Goal: Information Seeking & Learning: Learn about a topic

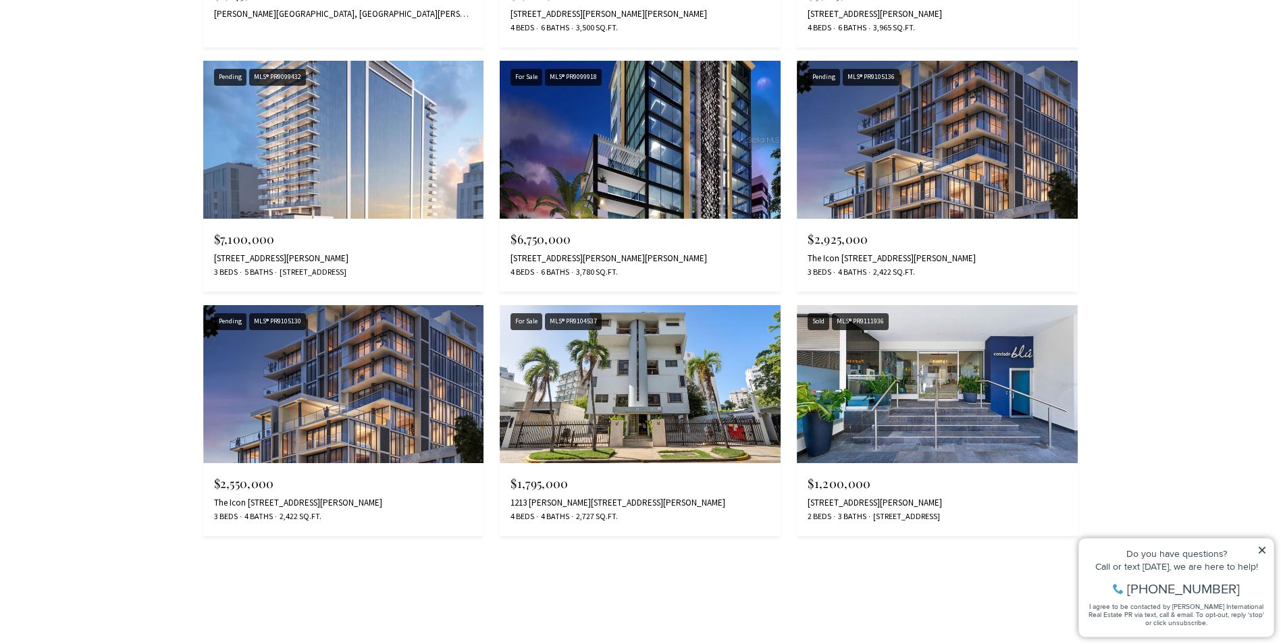
scroll to position [2634, 0]
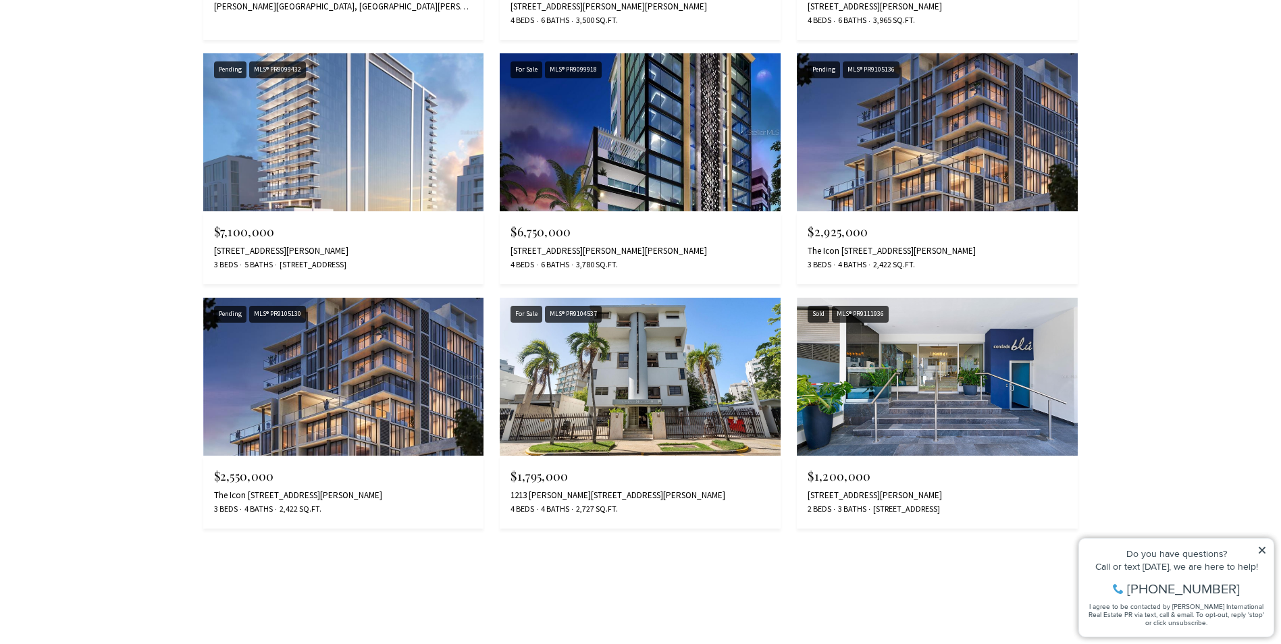
click at [1268, 549] on div "Do you have questions? Call or text today, we are here to help! 347-797-5825 I …" at bounding box center [1176, 588] width 195 height 98
click at [1262, 549] on icon at bounding box center [1262, 550] width 9 height 9
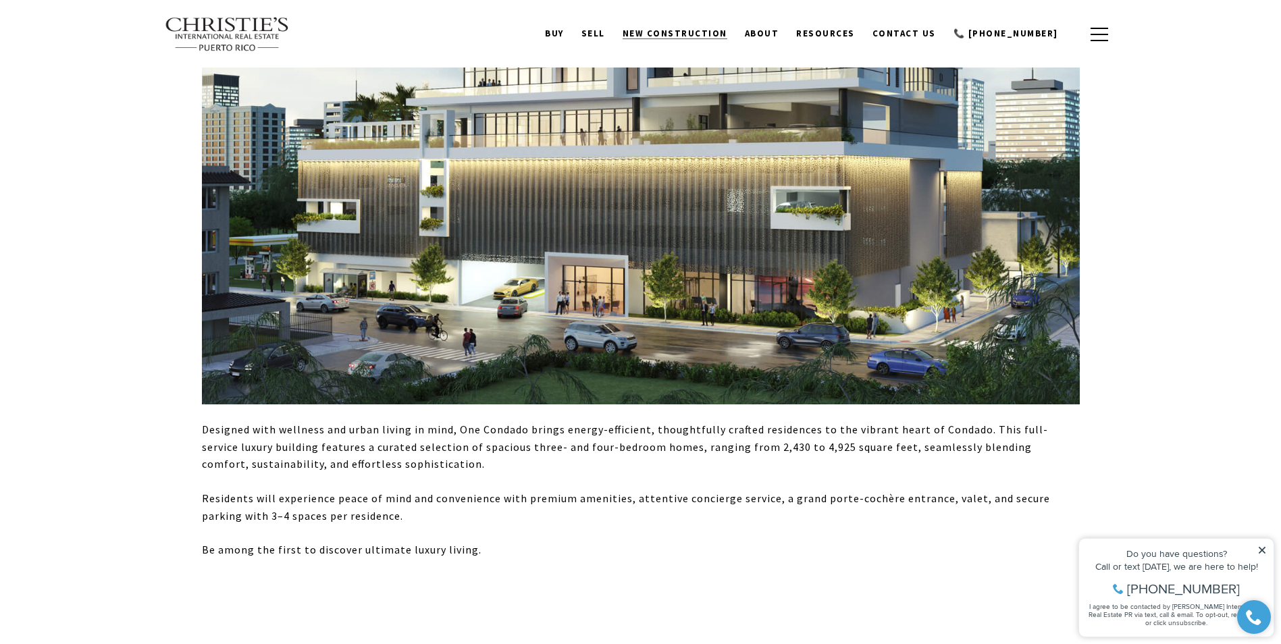
scroll to position [1229, 0]
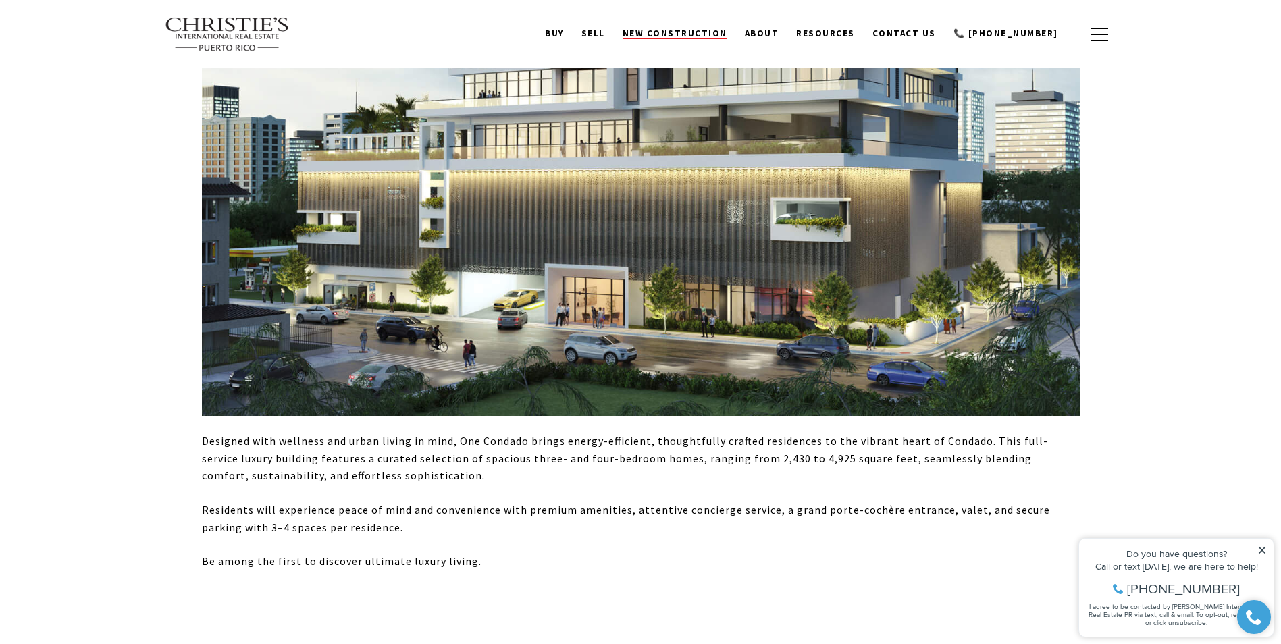
click at [699, 36] on span "New Construction" at bounding box center [675, 33] width 105 height 11
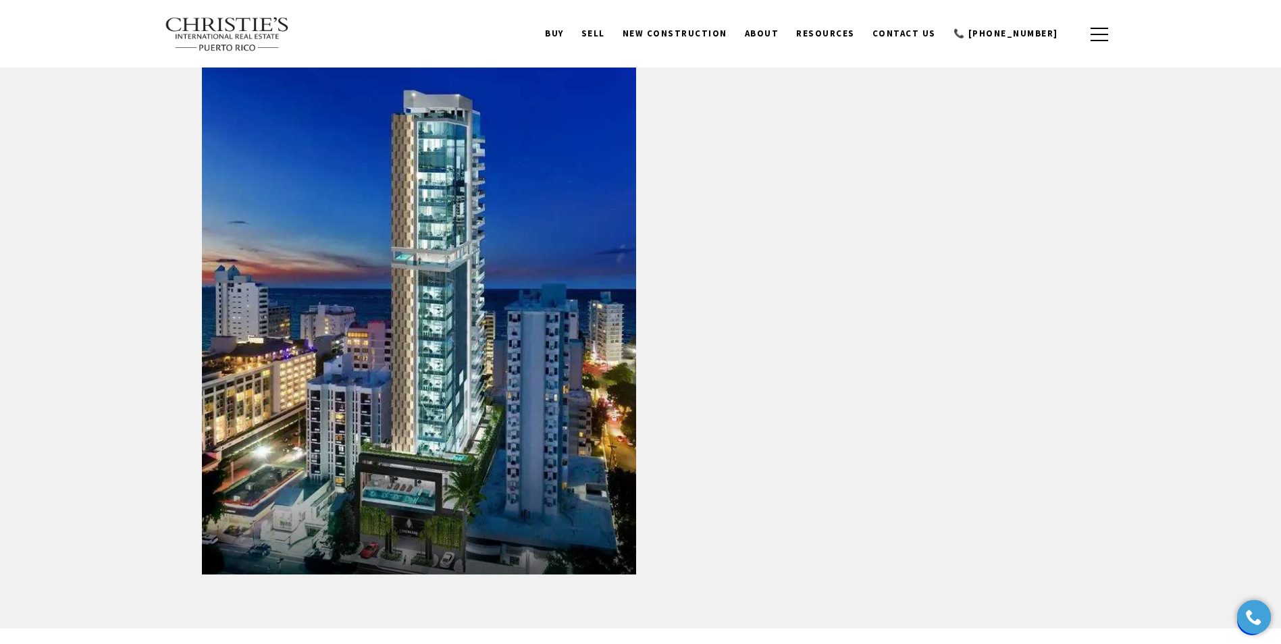
scroll to position [1418, 0]
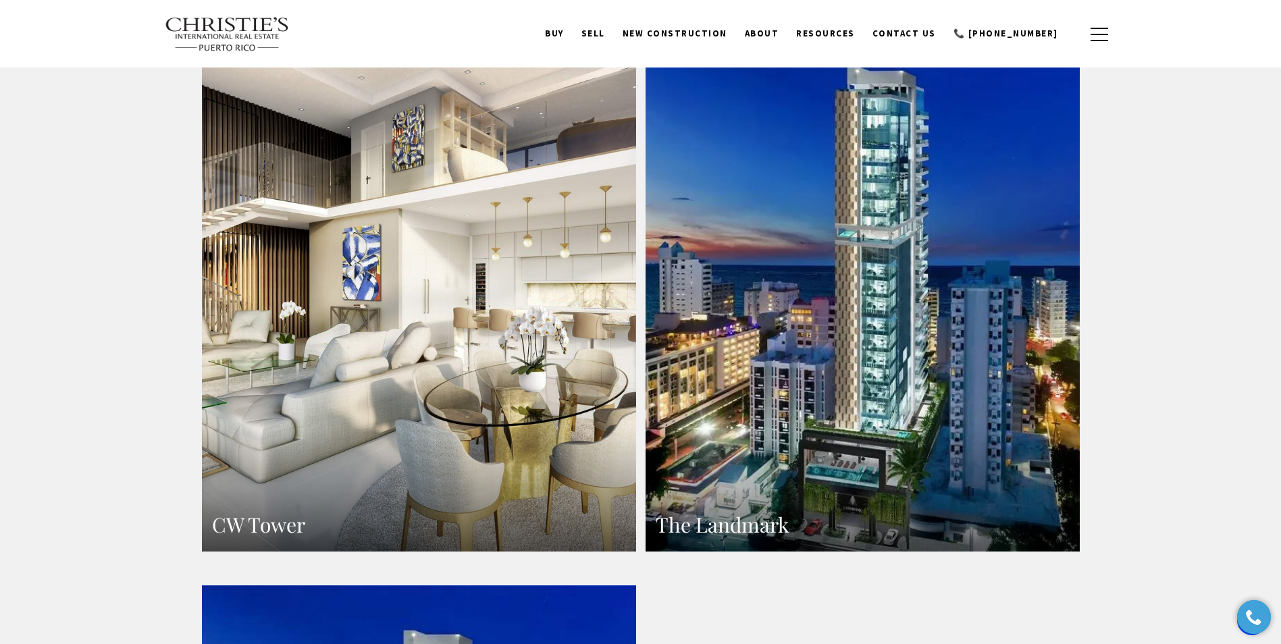
click at [935, 153] on link "The Landmark" at bounding box center [863, 287] width 434 height 530
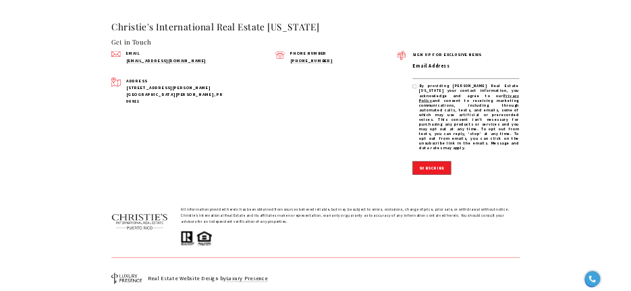
scroll to position [823, 0]
